Goal: Navigation & Orientation: Find specific page/section

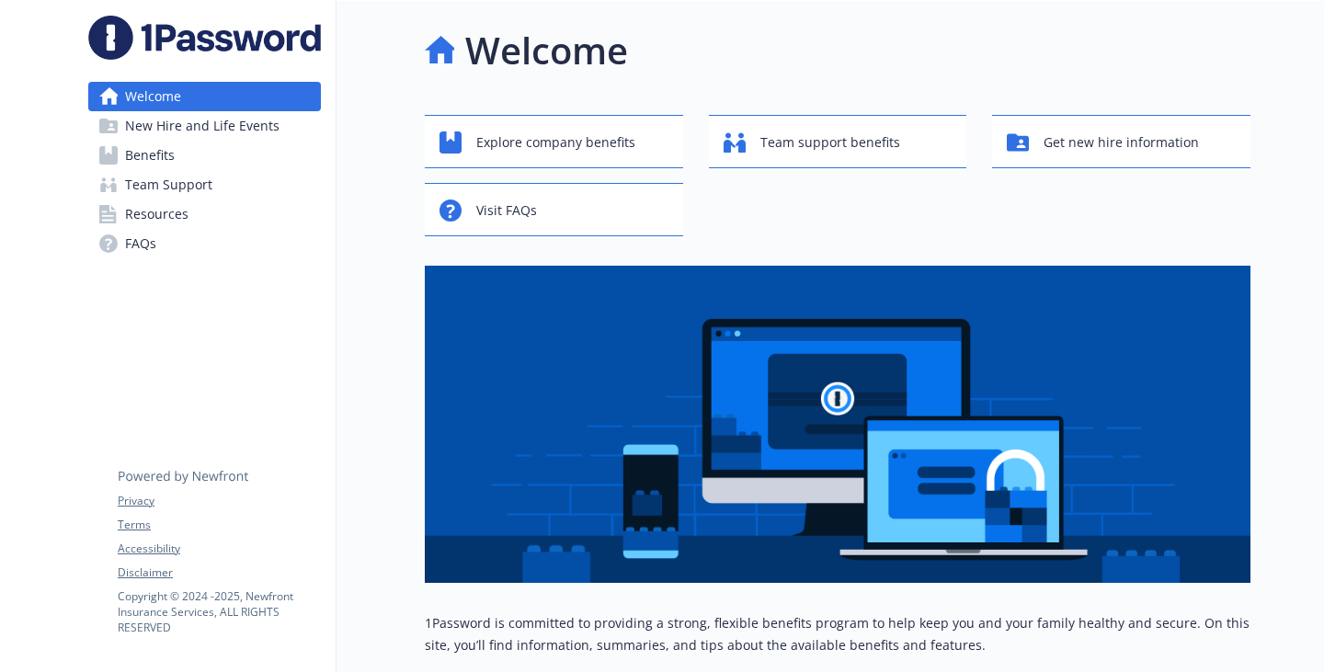
click at [217, 229] on link "Resources" at bounding box center [204, 213] width 233 height 29
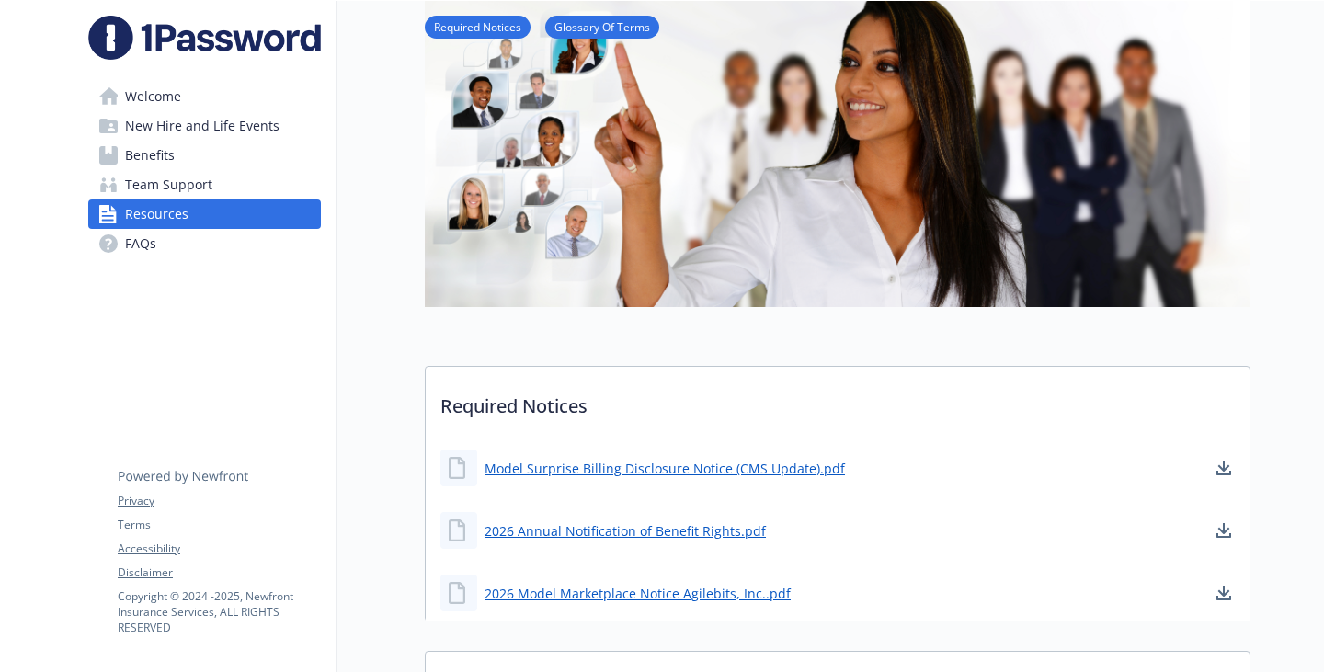
scroll to position [276, 0]
